Goal: Task Accomplishment & Management: Manage account settings

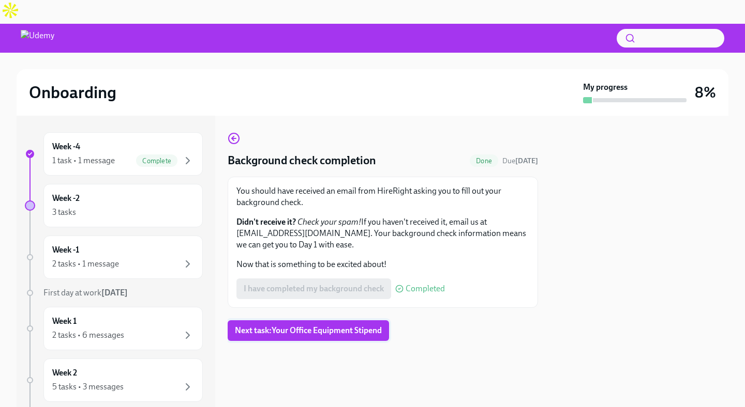
click at [349, 326] on span "Next task : Your Office Equipment Stipend" at bounding box center [308, 331] width 147 height 10
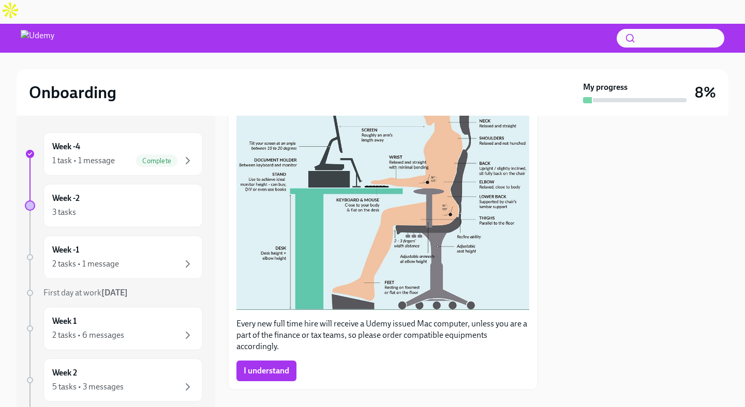
scroll to position [270, 0]
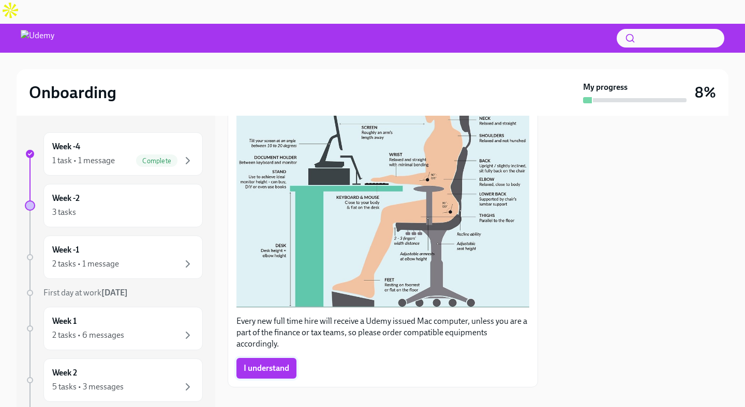
click at [266, 363] on span "I understand" at bounding box center [267, 368] width 46 height 10
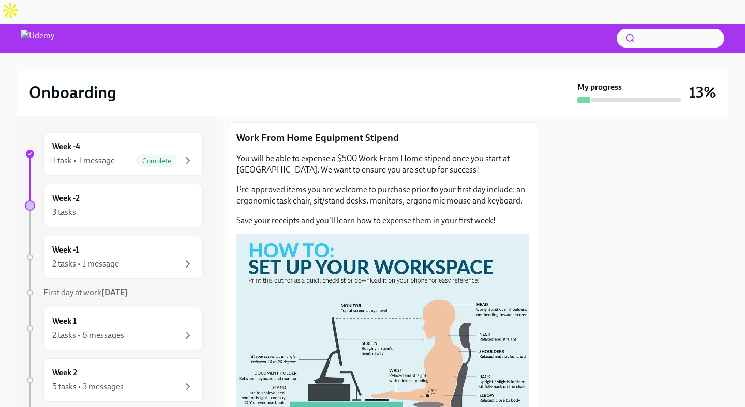
scroll to position [0, 0]
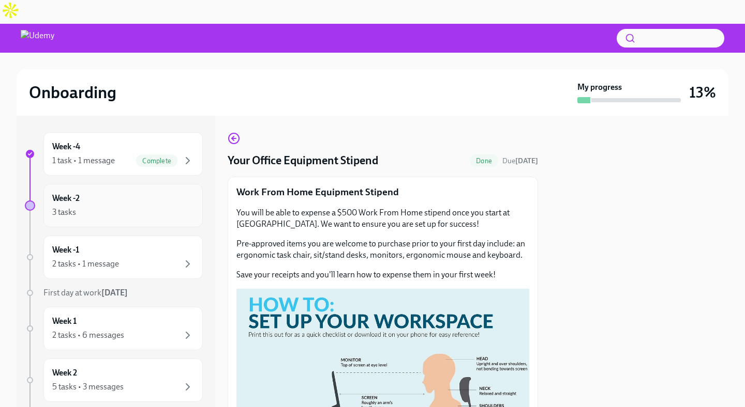
click at [156, 193] on div "Week -2 3 tasks" at bounding box center [123, 206] width 142 height 26
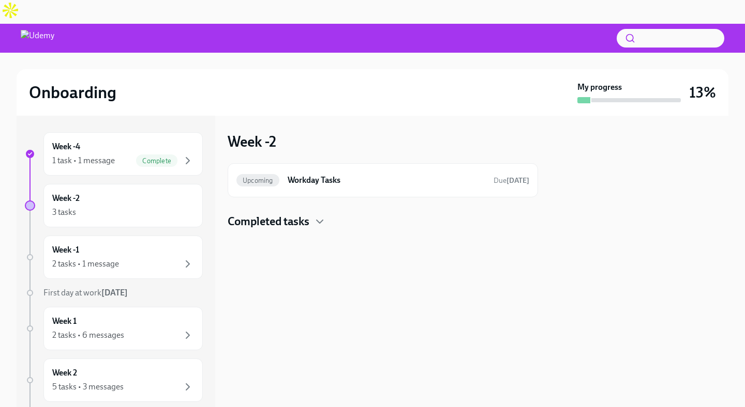
click at [312, 214] on div "Completed tasks" at bounding box center [383, 222] width 310 height 16
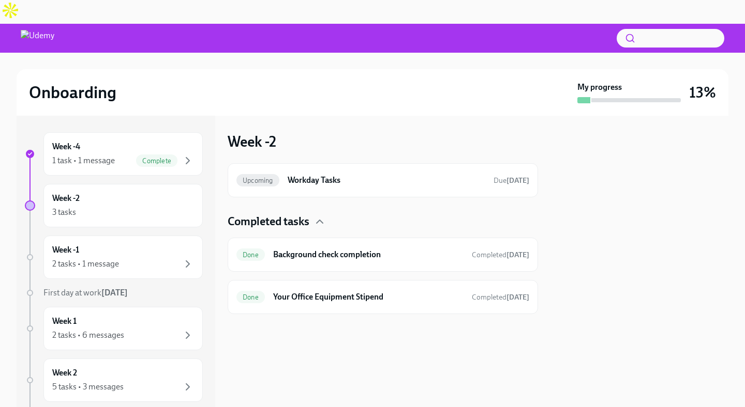
click at [312, 214] on div "Completed tasks" at bounding box center [383, 222] width 310 height 16
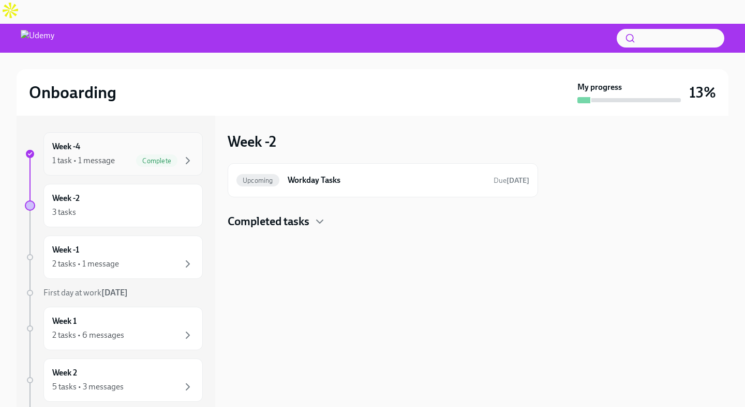
click at [89, 141] on div "Week -4 1 task • 1 message Complete" at bounding box center [123, 154] width 142 height 26
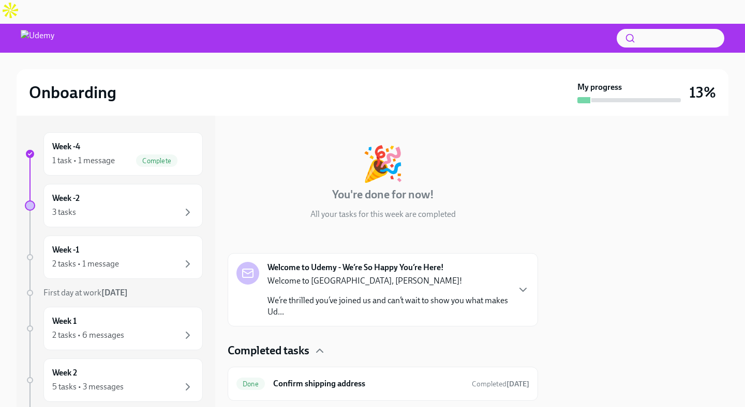
scroll to position [47, 0]
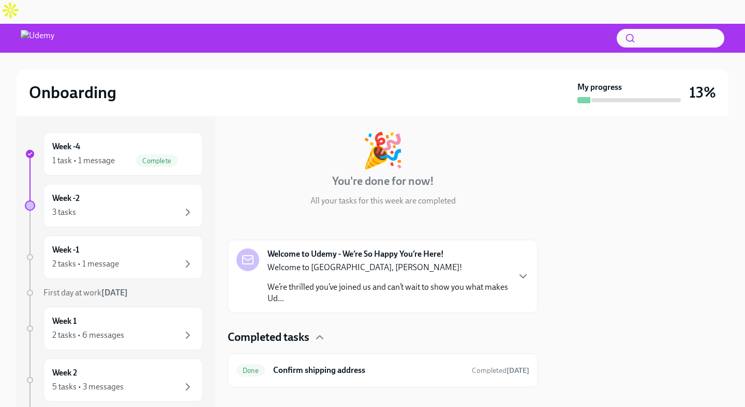
click at [388, 282] on p "We’re thrilled you’ve joined us and can’t wait to show you what makes Ud..." at bounding box center [387, 293] width 241 height 23
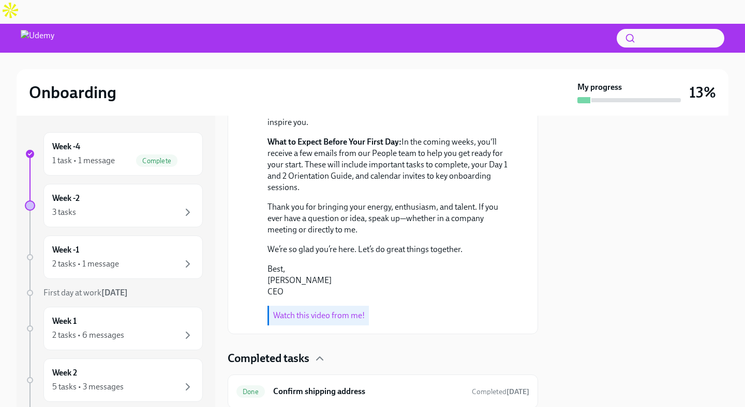
scroll to position [363, 0]
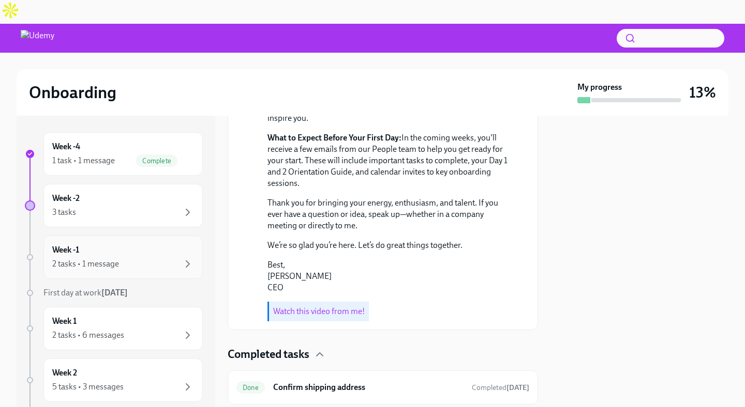
click at [119, 245] on div "Week -1 2 tasks • 1 message" at bounding box center [123, 258] width 142 height 26
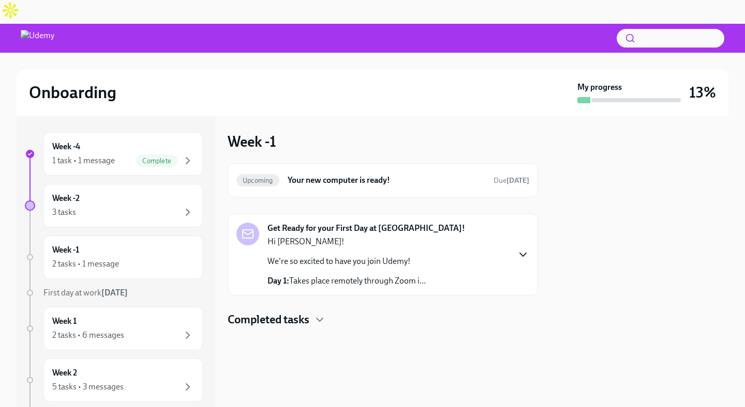
click at [522, 253] on icon "button" at bounding box center [523, 254] width 6 height 3
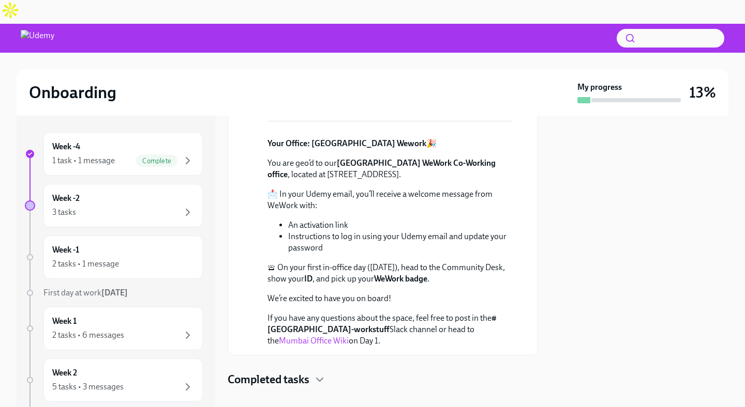
scroll to position [417, 0]
click at [120, 258] on div "2 tasks • 1 message" at bounding box center [123, 264] width 142 height 12
click at [160, 206] on div "3 tasks" at bounding box center [123, 212] width 142 height 12
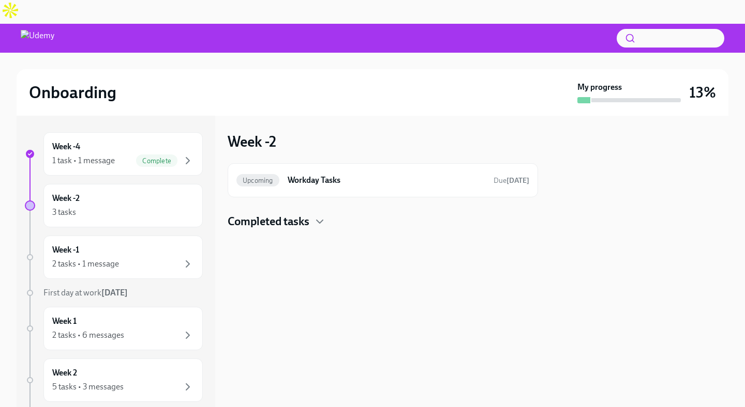
click at [153, 258] on div "Week -4 1 task • 1 message Complete Week -2 3 tasks Week -1 2 tasks • 1 message…" at bounding box center [114, 401] width 178 height 538
click at [181, 258] on div "2 tasks • 1 message" at bounding box center [123, 264] width 142 height 12
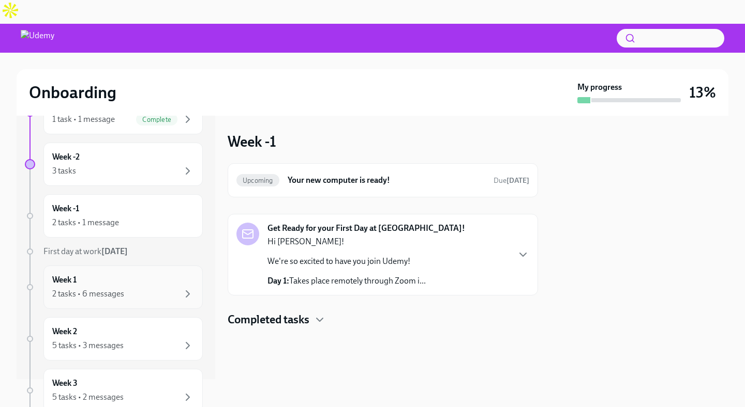
scroll to position [42, 0]
click at [162, 287] on div "2 tasks • 6 messages" at bounding box center [123, 293] width 142 height 12
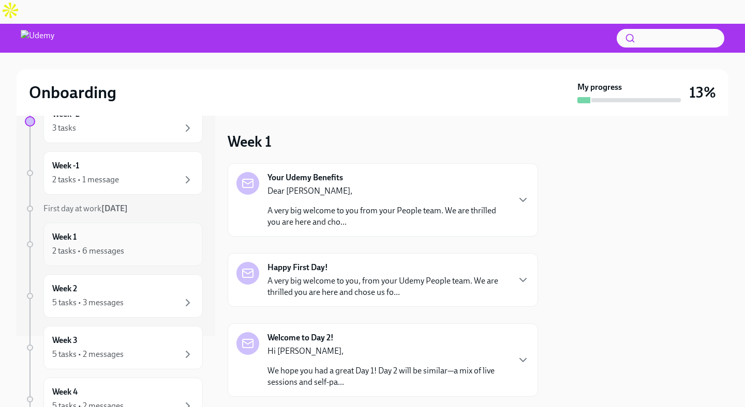
scroll to position [88, 0]
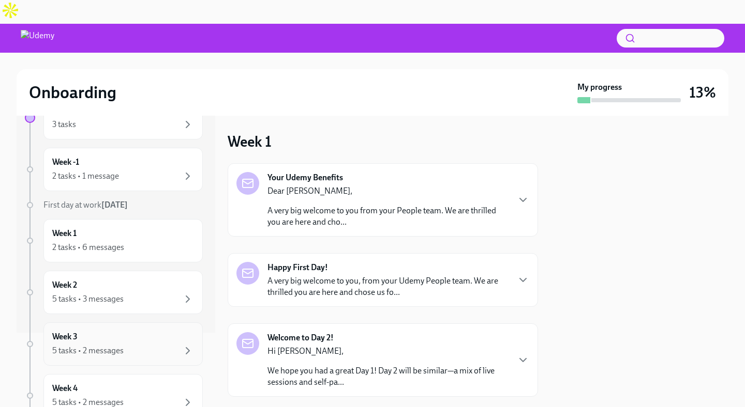
click at [151, 331] on div "Week 3 5 tasks • 2 messages" at bounding box center [123, 344] width 142 height 26
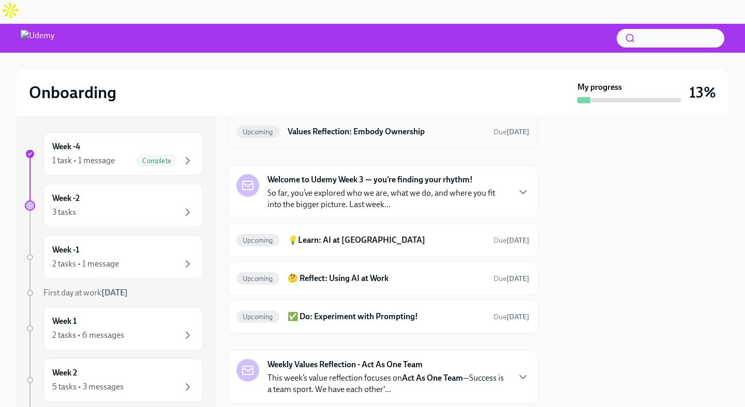
scroll to position [30, 0]
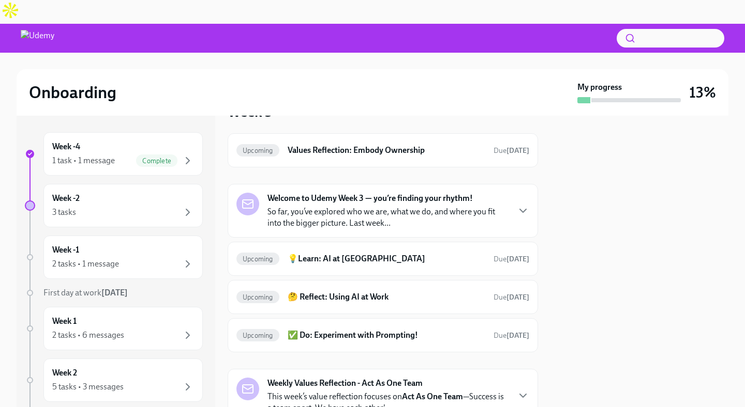
click at [54, 30] on img at bounding box center [38, 38] width 34 height 17
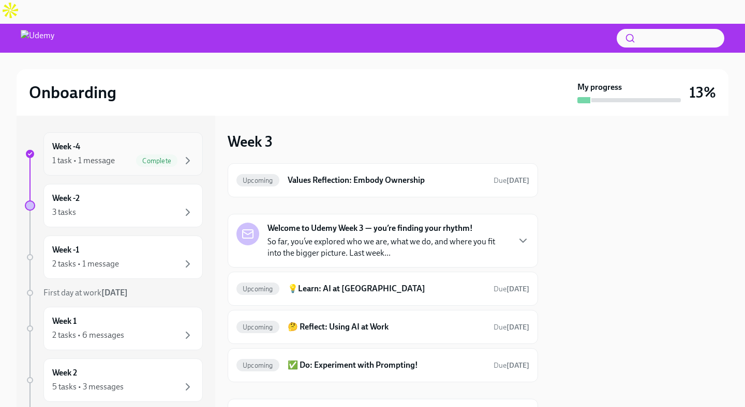
click at [95, 141] on div "Week -4 1 task • 1 message Complete" at bounding box center [123, 154] width 142 height 26
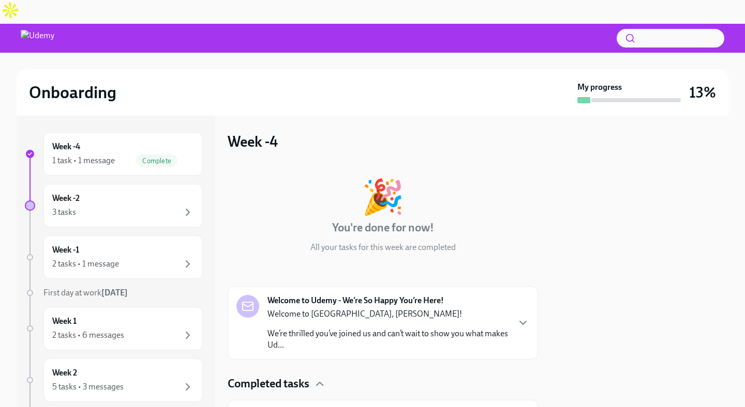
click at [50, 26] on div at bounding box center [372, 38] width 745 height 29
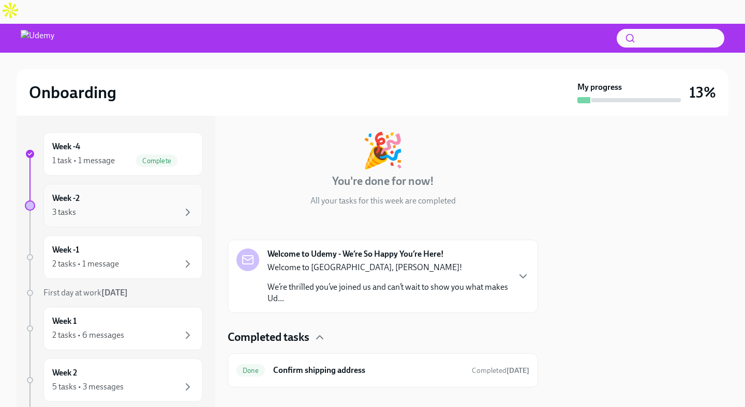
click at [119, 206] on div "3 tasks" at bounding box center [123, 212] width 142 height 12
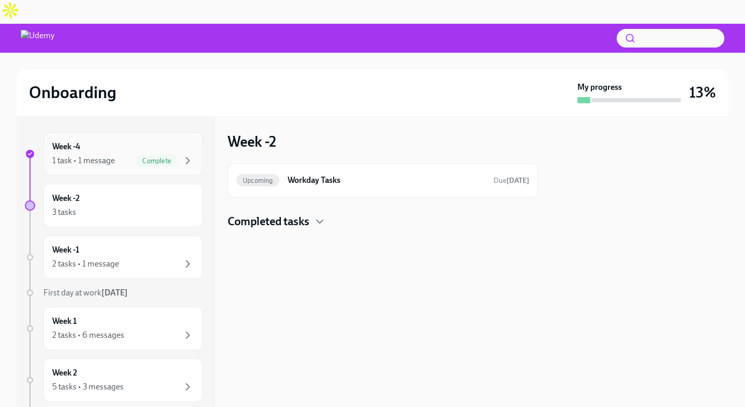
click at [170, 141] on div "Week -4 1 task • 1 message Complete" at bounding box center [123, 154] width 142 height 26
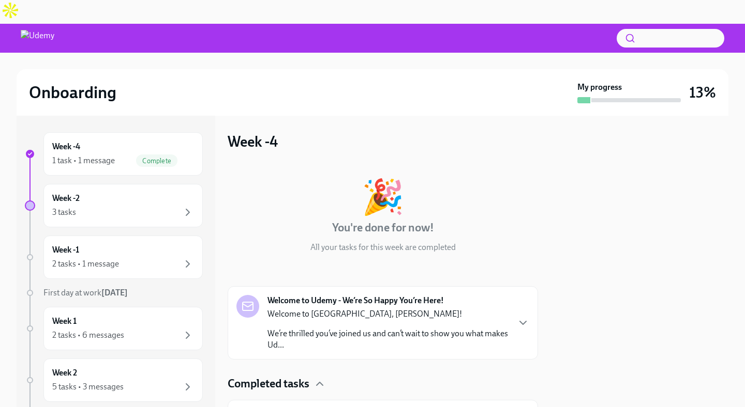
scroll to position [47, 0]
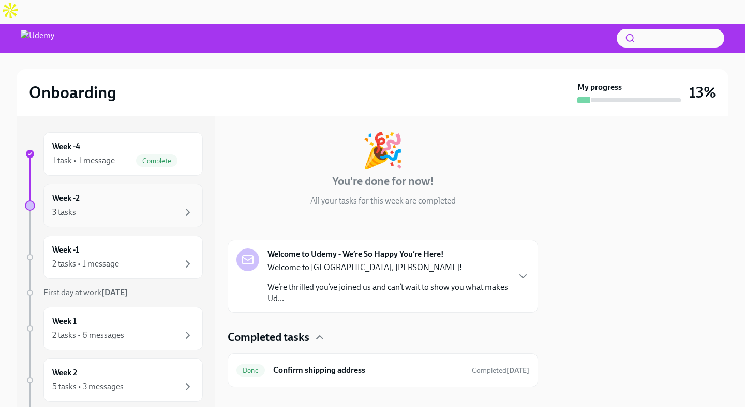
click at [148, 193] on div "Week -2 3 tasks" at bounding box center [123, 206] width 142 height 26
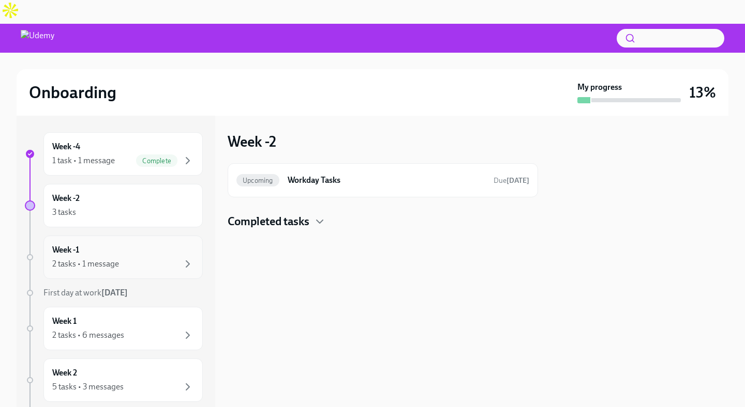
click at [180, 245] on div "Week -1 2 tasks • 1 message" at bounding box center [123, 258] width 142 height 26
